Goal: Task Accomplishment & Management: Manage account settings

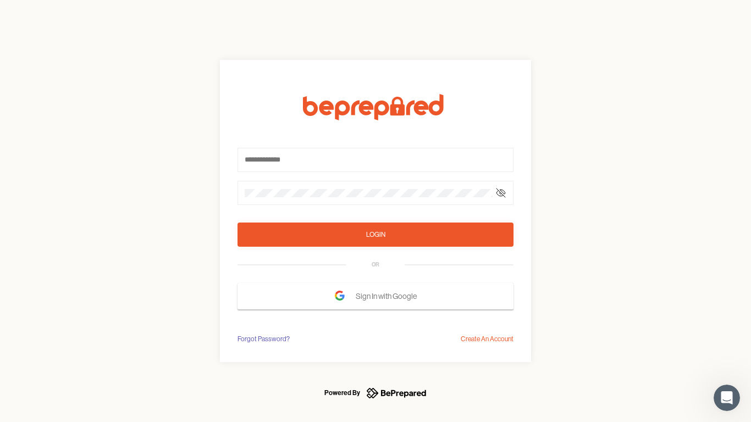
click at [376, 211] on form "Login OR Sign In with Google" at bounding box center [376, 202] width 276 height 216
click at [501, 193] on icon at bounding box center [501, 193] width 9 height 9
click at [376, 235] on div "Login" at bounding box center [375, 234] width 19 height 11
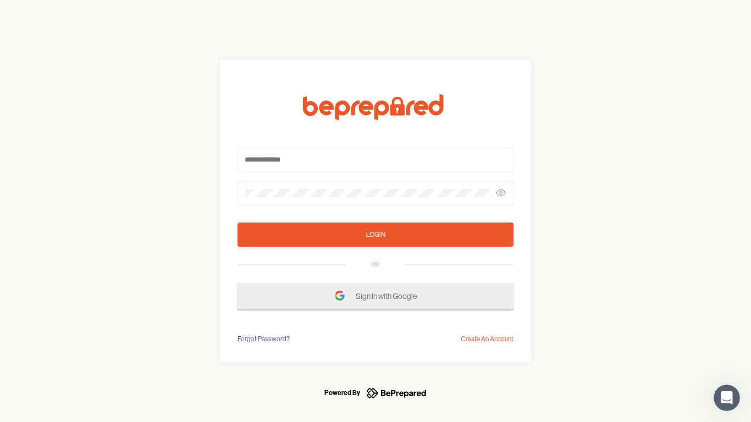
click at [376, 296] on span "Sign In with Google" at bounding box center [389, 297] width 67 height 20
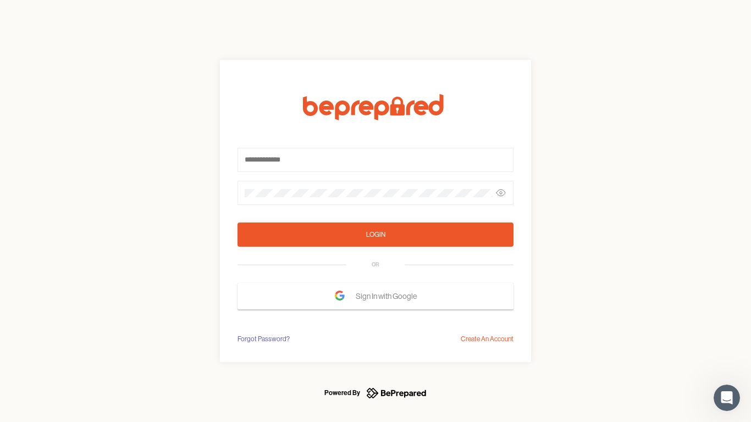
click at [263, 339] on div "Forgot Password?" at bounding box center [264, 339] width 52 height 11
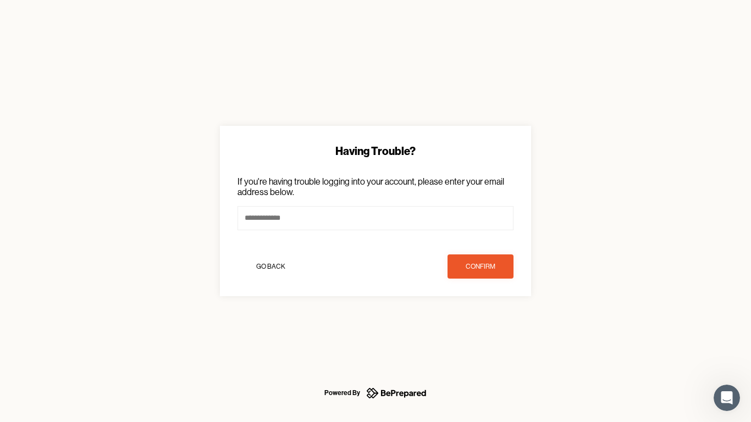
click at [487, 339] on div "Having Trouble? If you're having trouble logging into your account, please ente…" at bounding box center [375, 211] width 751 height 422
click at [727, 398] on icon "Open Intercom Messenger" at bounding box center [727, 398] width 18 height 18
